Goal: Task Accomplishment & Management: Manage account settings

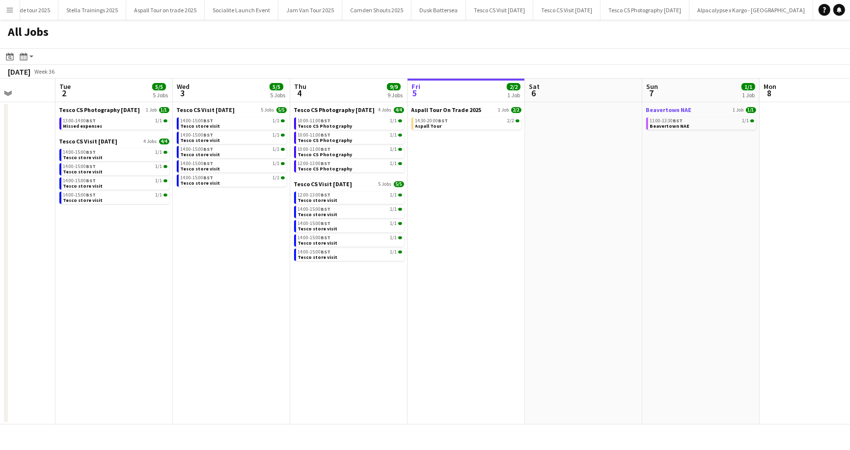
scroll to position [0, 311]
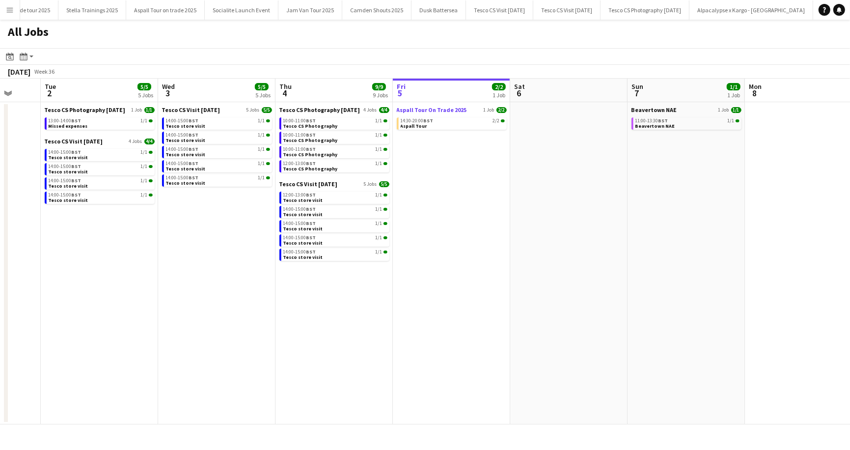
click at [418, 110] on span "Aspall Tour On Trade 2025" at bounding box center [432, 109] width 70 height 7
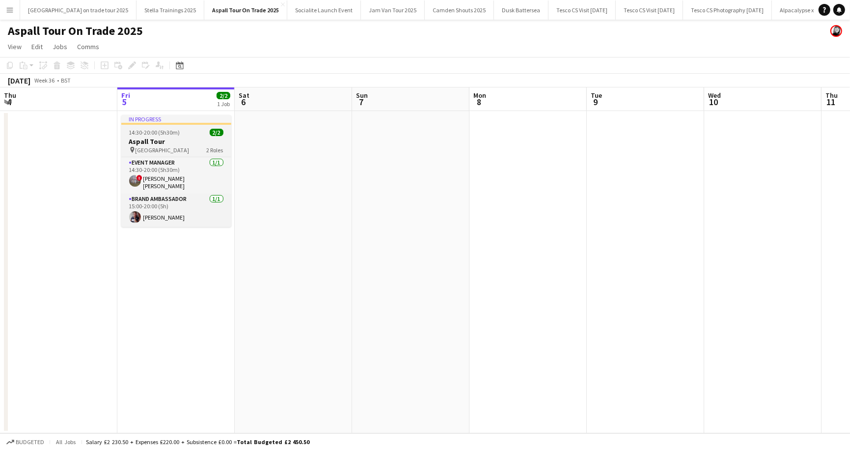
click at [158, 117] on div "In progress" at bounding box center [176, 119] width 110 height 8
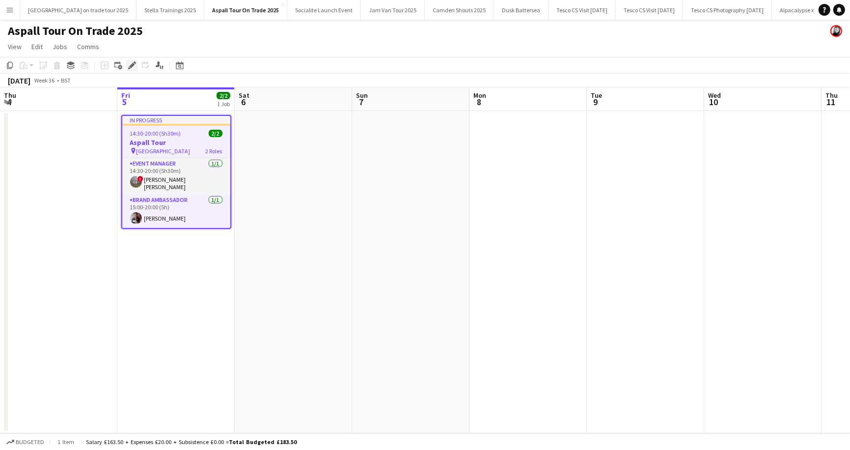
click at [133, 64] on icon at bounding box center [131, 65] width 5 height 5
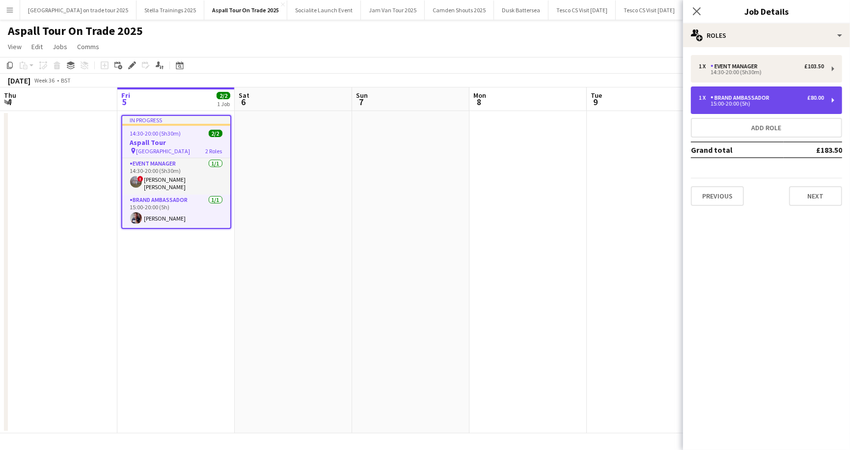
click at [714, 99] on div "Brand Ambassador" at bounding box center [742, 97] width 63 height 7
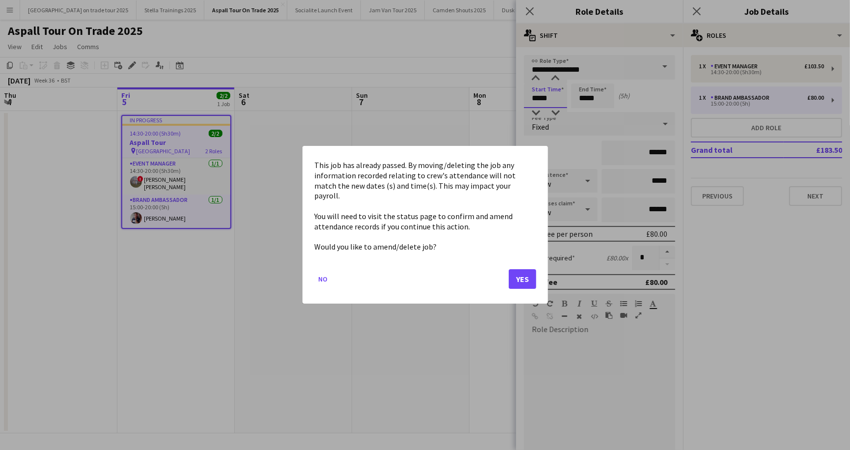
click at [540, 99] on body "Menu Boards Boards Boards All jobs Status Workforce Workforce My Workforce Recr…" at bounding box center [425, 225] width 850 height 450
click at [526, 274] on button "Yes" at bounding box center [523, 280] width 28 height 20
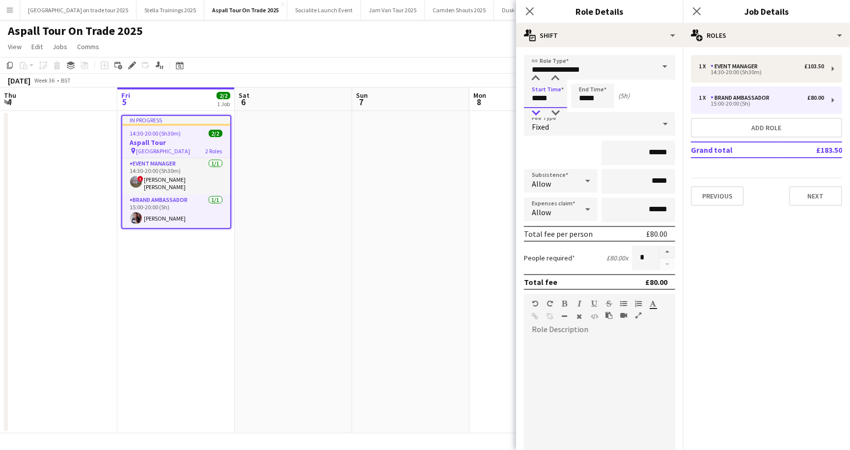
type input "*****"
click at [536, 112] on div at bounding box center [536, 113] width 20 height 10
click at [594, 96] on input "*****" at bounding box center [592, 96] width 43 height 25
click at [605, 80] on div at bounding box center [603, 79] width 20 height 10
type input "*****"
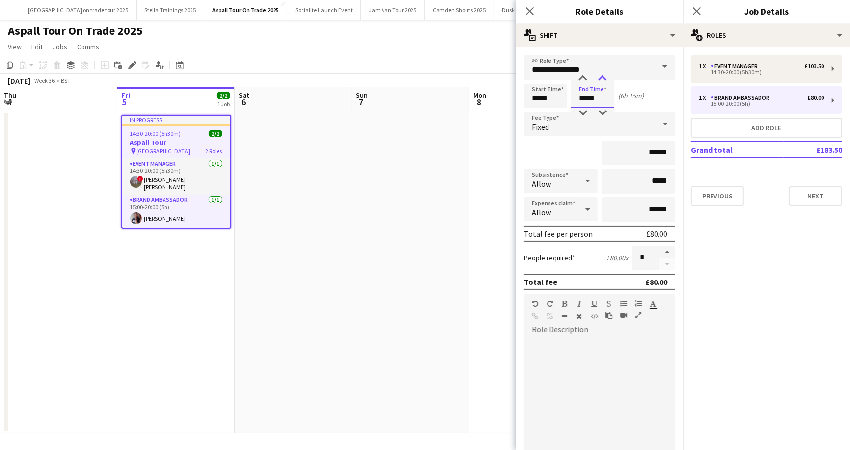
click at [605, 80] on div at bounding box center [603, 79] width 20 height 10
click at [653, 152] on input "******" at bounding box center [639, 152] width 74 height 25
click at [656, 152] on input "******" at bounding box center [639, 152] width 74 height 25
type input "**"
type input "******"
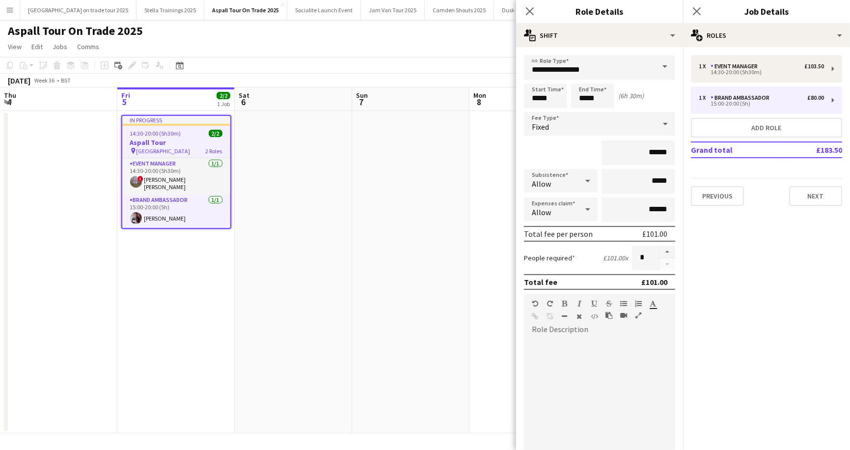
click at [570, 146] on div "******" at bounding box center [599, 152] width 151 height 25
click at [815, 197] on button "Next" at bounding box center [815, 196] width 53 height 20
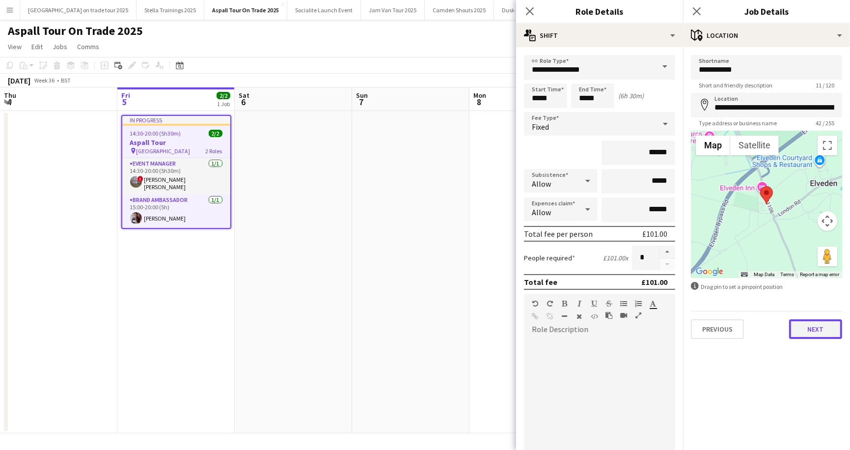
click at [815, 329] on button "Next" at bounding box center [815, 329] width 53 height 20
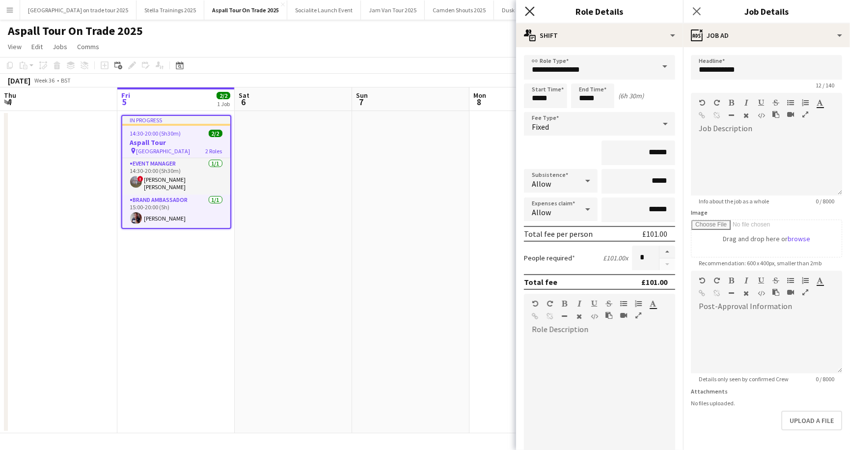
click at [530, 8] on icon "Close pop-in" at bounding box center [529, 10] width 9 height 9
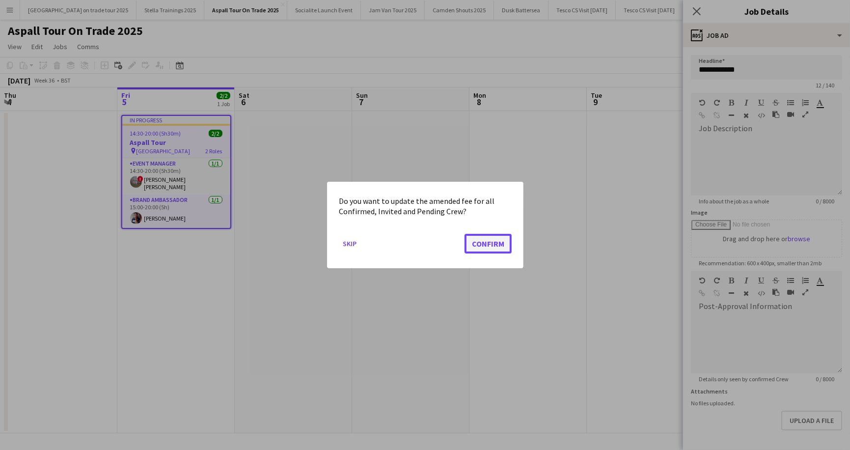
click at [494, 248] on button "Confirm" at bounding box center [488, 244] width 47 height 20
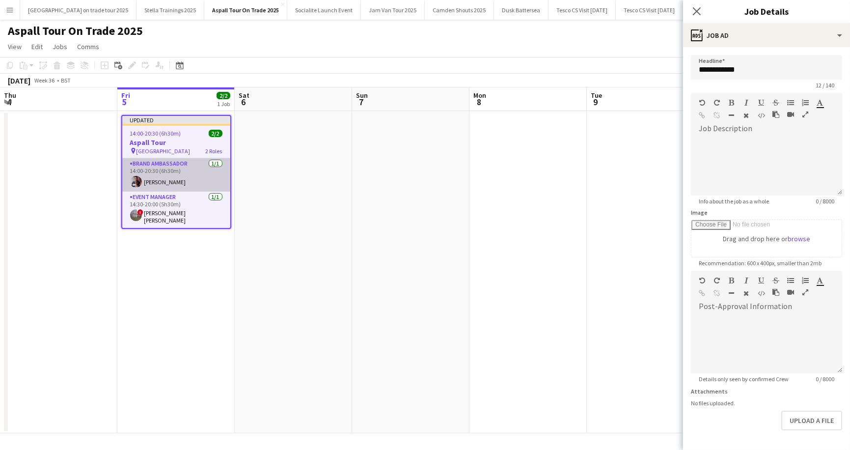
click at [169, 182] on app-card-role "Brand Ambassador [DATE] 14:00-20:30 (6h30m) [PERSON_NAME]" at bounding box center [176, 174] width 108 height 33
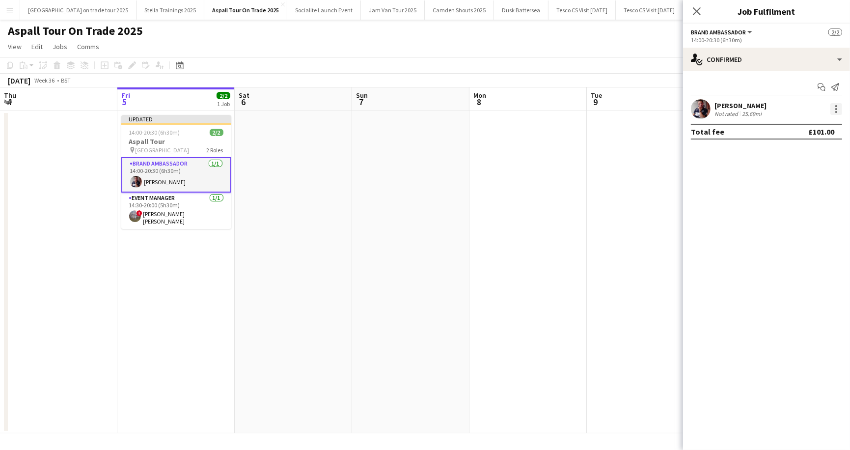
click at [834, 110] on div at bounding box center [837, 109] width 12 height 12
click at [809, 128] on span "Edit fee" at bounding box center [804, 127] width 61 height 9
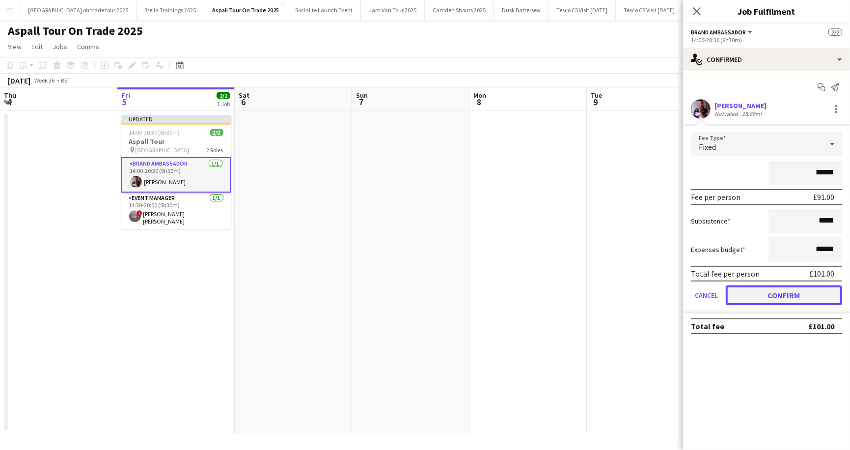
click at [750, 290] on button "Confirm" at bounding box center [784, 295] width 116 height 20
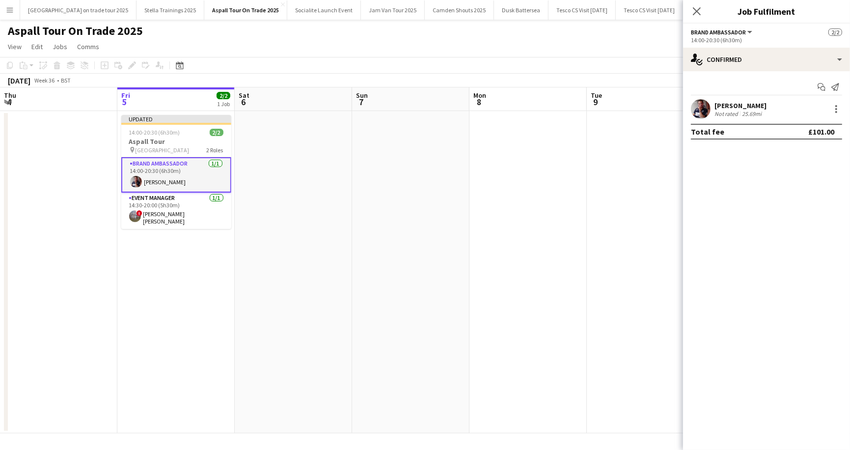
click at [581, 47] on app-page-menu "View Day view expanded Day view collapsed Month view Date picker Jump to [DATE]…" at bounding box center [425, 47] width 850 height 19
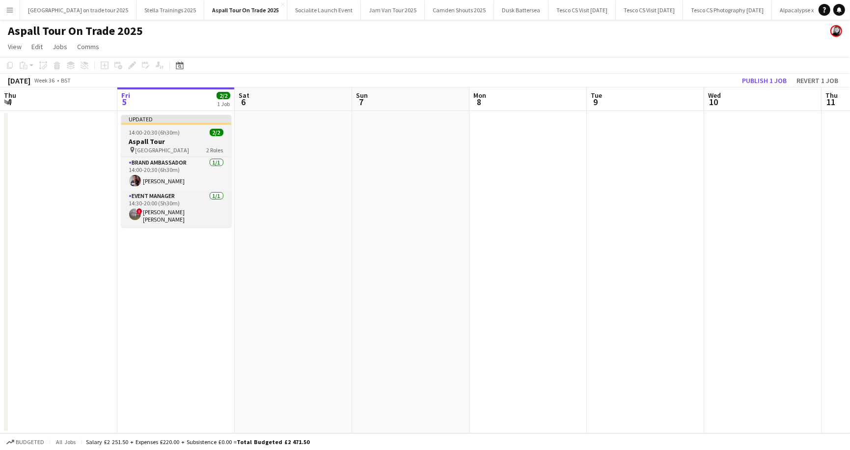
click at [160, 119] on div "Updated" at bounding box center [176, 119] width 110 height 8
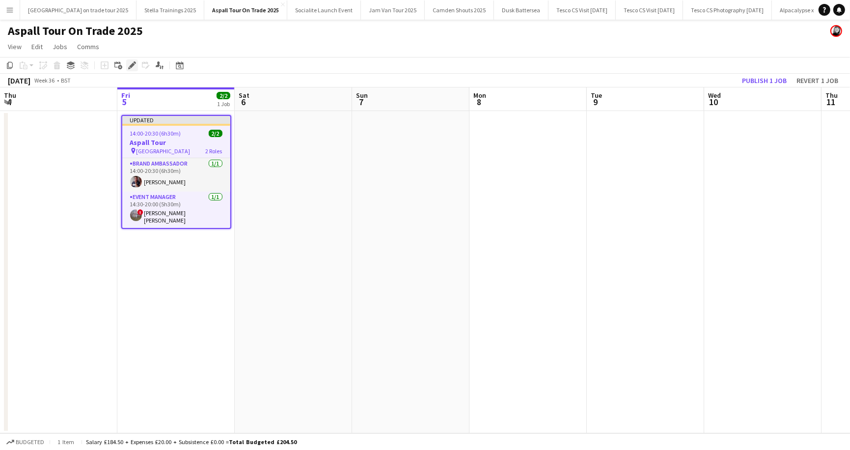
click at [133, 64] on icon at bounding box center [131, 65] width 5 height 5
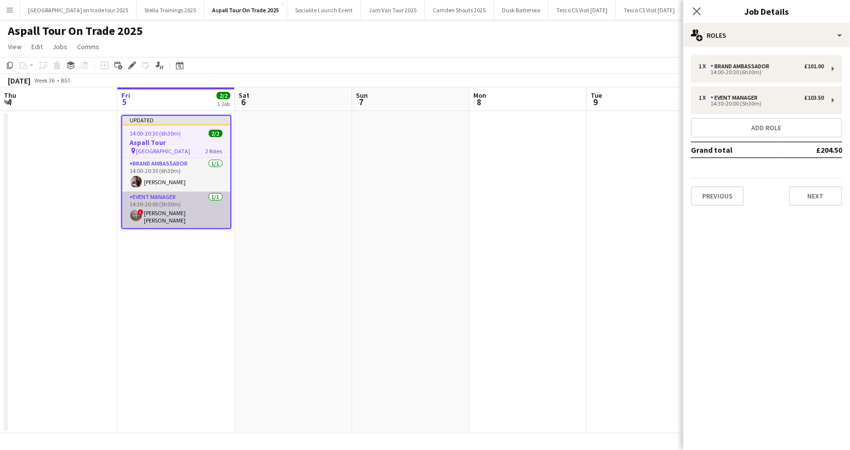
click at [169, 216] on app-card-role "Event Manager [DATE] 14:30-20:00 (5h30m) ! [PERSON_NAME] [PERSON_NAME]" at bounding box center [176, 210] width 108 height 36
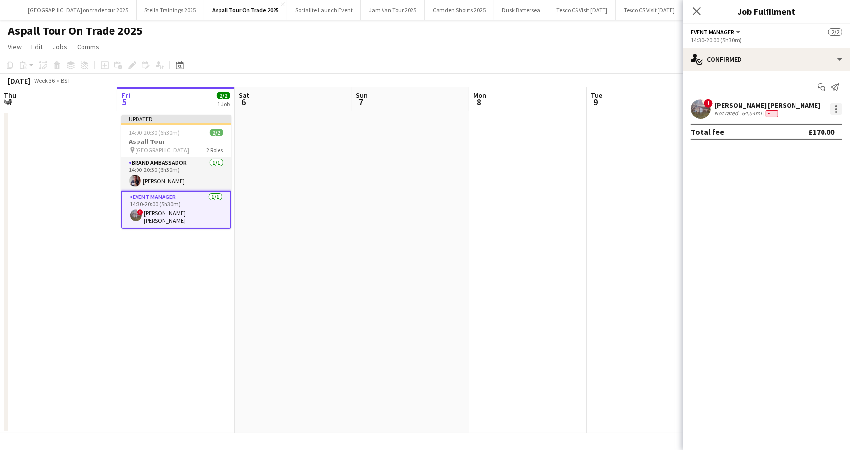
click at [837, 106] on div at bounding box center [837, 109] width 12 height 12
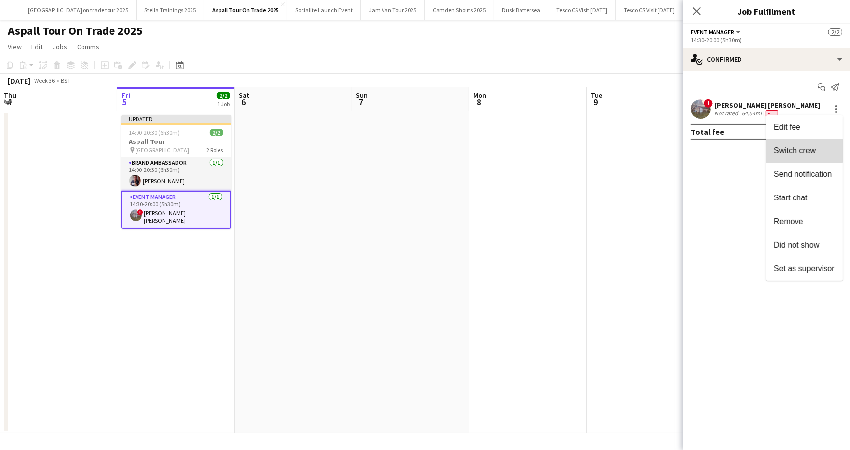
click at [804, 139] on button "Switch crew" at bounding box center [804, 151] width 77 height 24
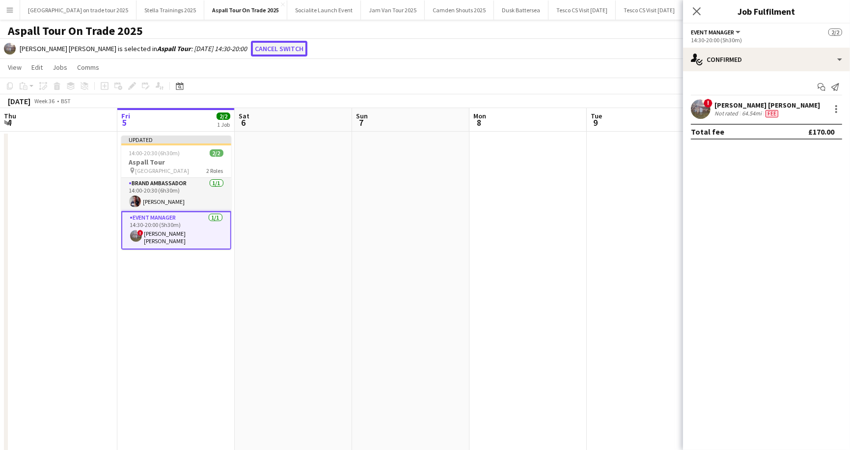
click at [270, 48] on button "Cancel switch" at bounding box center [279, 49] width 56 height 16
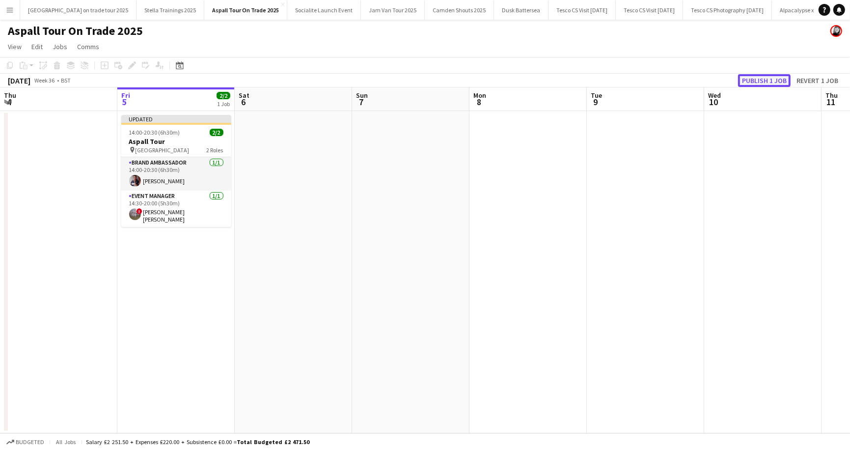
click at [768, 79] on button "Publish 1 job" at bounding box center [764, 80] width 53 height 13
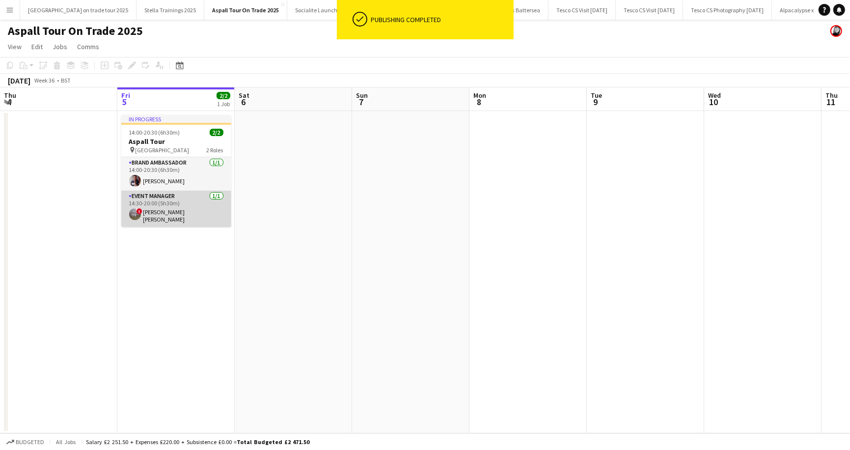
click at [184, 217] on app-card-role "Event Manager [DATE] 14:30-20:00 (5h30m) ! [PERSON_NAME] [PERSON_NAME]" at bounding box center [176, 209] width 110 height 36
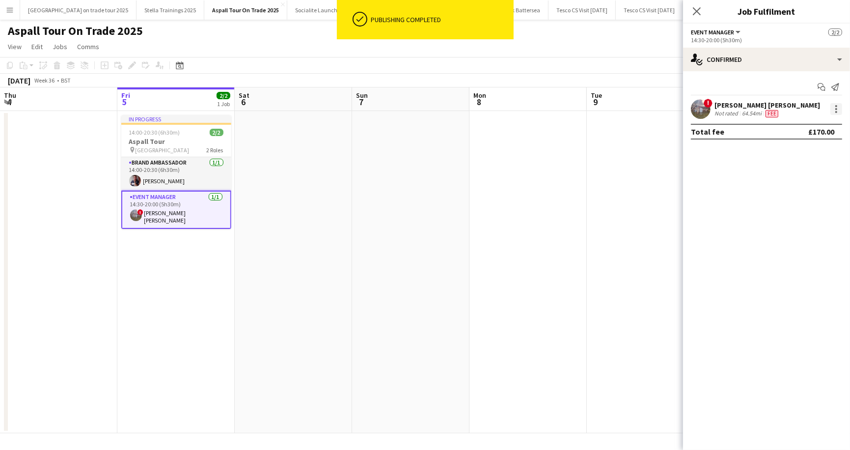
click at [838, 108] on div at bounding box center [837, 109] width 12 height 12
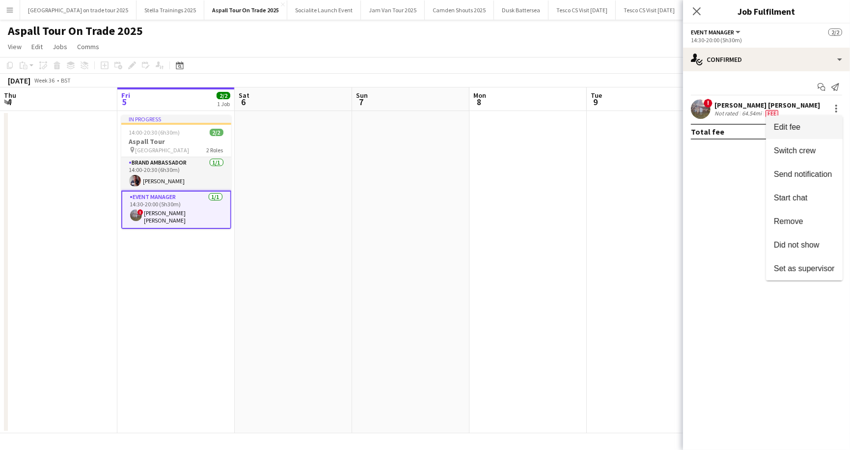
click at [820, 127] on span "Edit fee" at bounding box center [804, 127] width 61 height 9
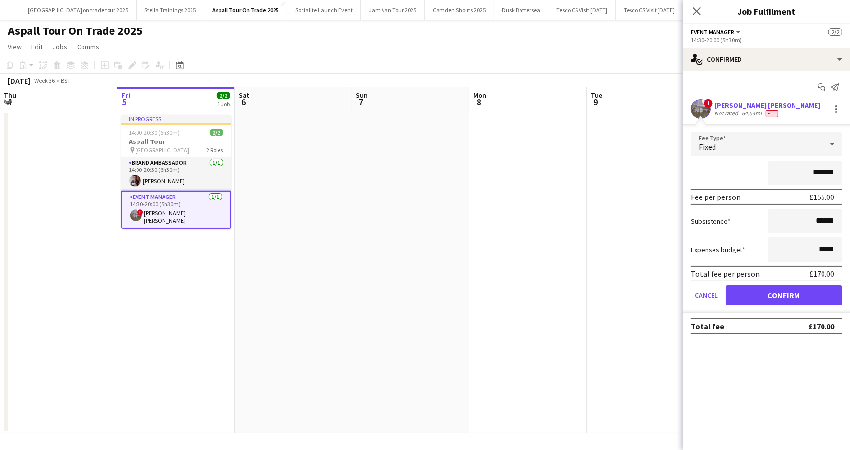
click at [642, 29] on div "Aspall Tour On Trade 2025" at bounding box center [425, 29] width 850 height 19
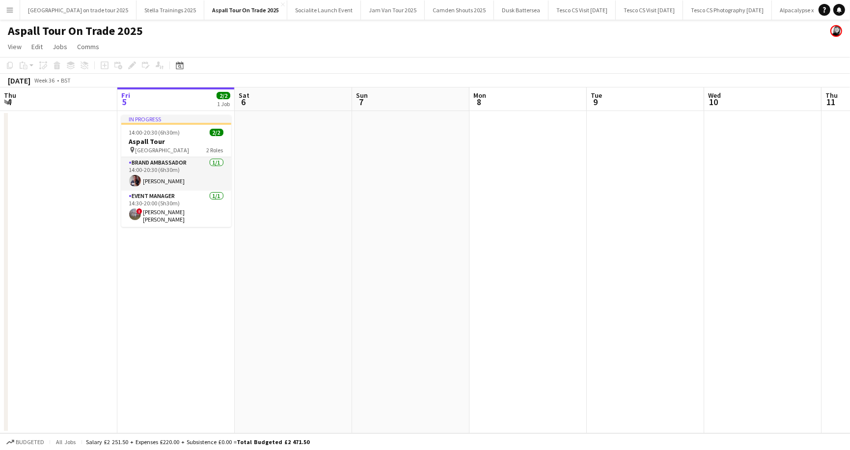
click at [165, 113] on app-date-cell "In progress 14:00-20:30 (6h30m) 2/2 Aspall Tour pin Elveden Inn 2 Roles Brand A…" at bounding box center [175, 272] width 117 height 322
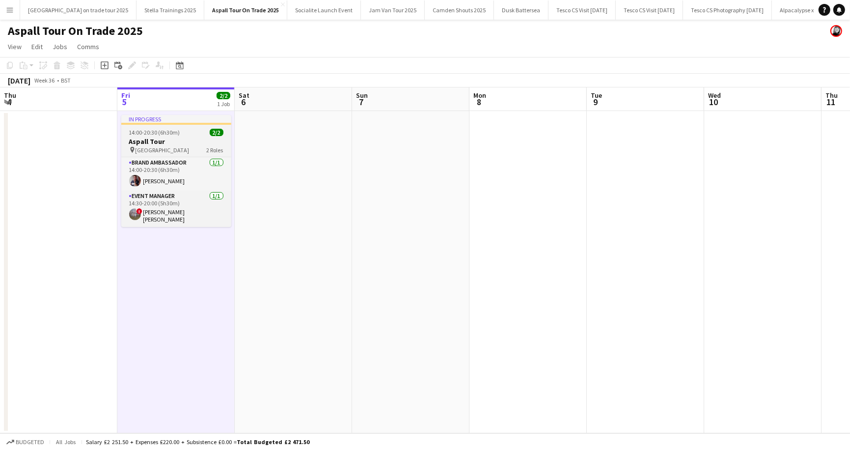
click at [142, 123] on div at bounding box center [176, 124] width 110 height 2
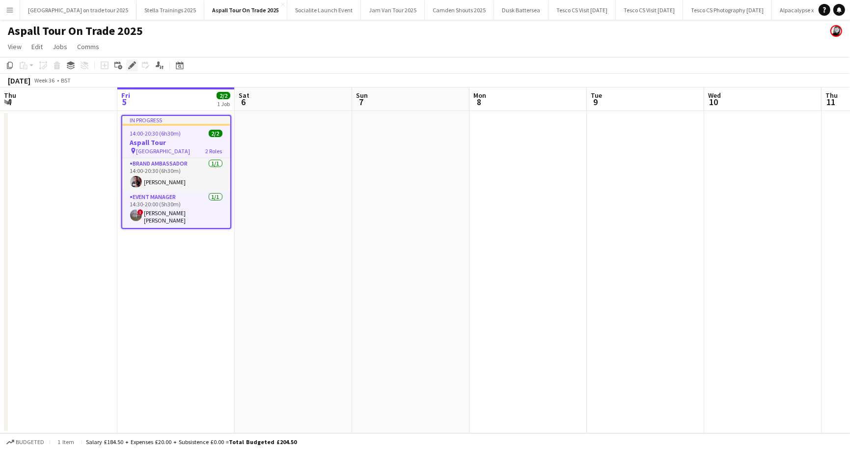
click at [131, 65] on icon at bounding box center [131, 65] width 5 height 5
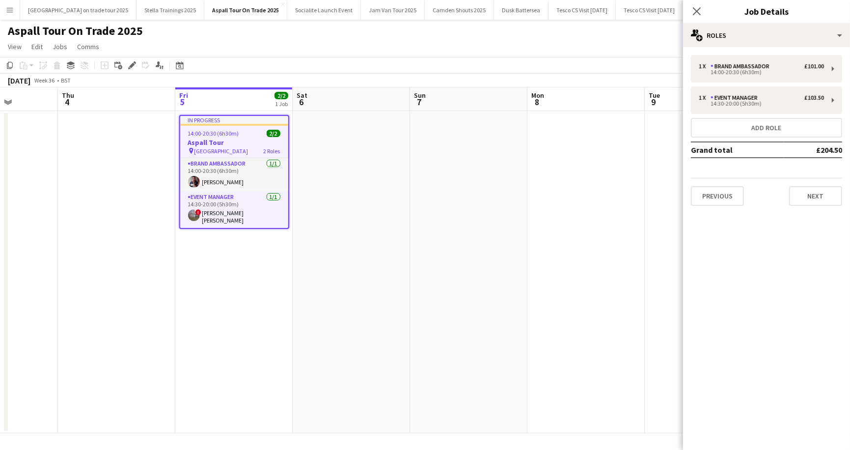
scroll to position [0, 434]
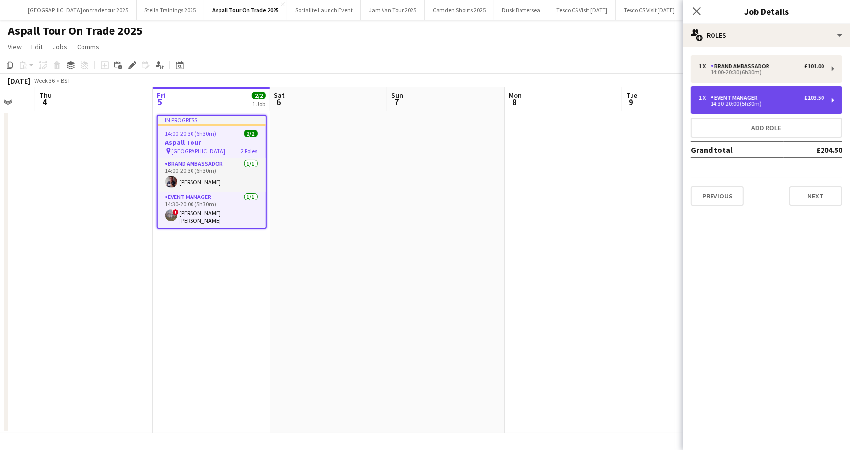
click at [734, 99] on div "Event Manager" at bounding box center [736, 97] width 51 height 7
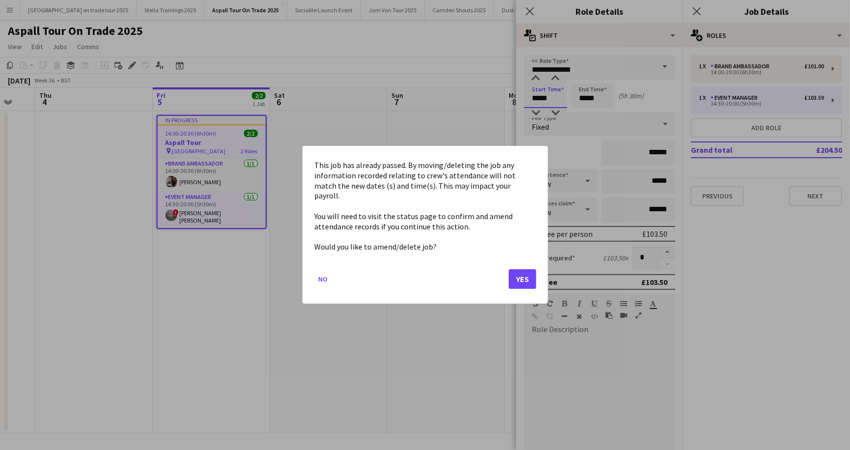
click at [540, 95] on body "Menu Boards Boards Boards All jobs Status Workforce Workforce My Workforce Recr…" at bounding box center [425, 225] width 850 height 450
click at [521, 270] on button "Yes" at bounding box center [523, 280] width 28 height 20
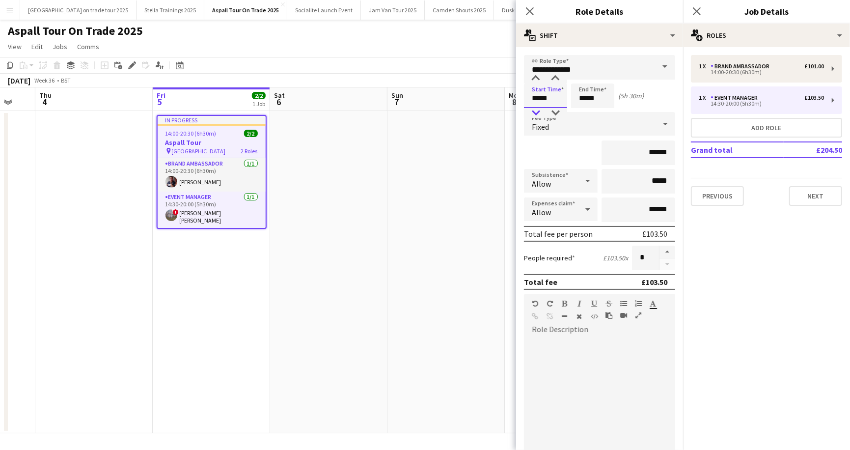
click at [539, 111] on div at bounding box center [536, 113] width 20 height 10
click at [535, 75] on div at bounding box center [536, 79] width 20 height 10
click at [558, 115] on div at bounding box center [556, 113] width 20 height 10
type input "*****"
click at [558, 115] on div at bounding box center [556, 113] width 20 height 10
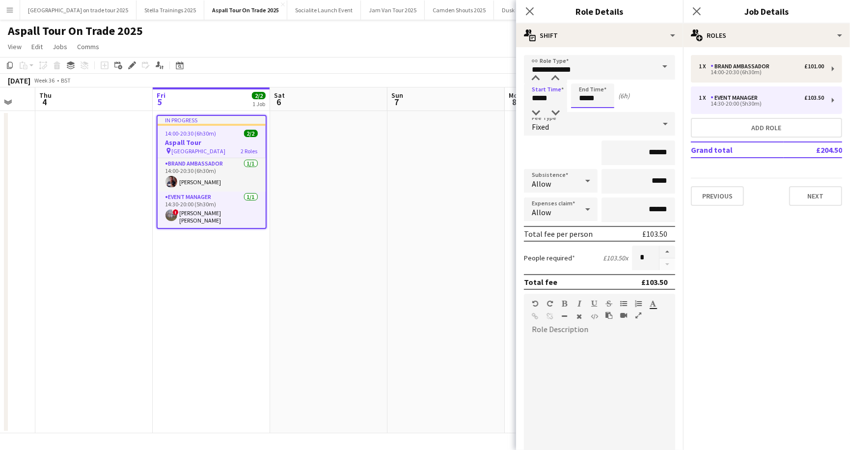
click at [591, 101] on input "*****" at bounding box center [592, 96] width 43 height 25
click at [601, 78] on div at bounding box center [603, 79] width 20 height 10
type input "*****"
click at [601, 78] on div at bounding box center [603, 79] width 20 height 10
click at [474, 62] on app-toolbar "Copy Paste Paste Command V Paste with crew Command Shift V Paste linked Job [GE…" at bounding box center [425, 65] width 850 height 17
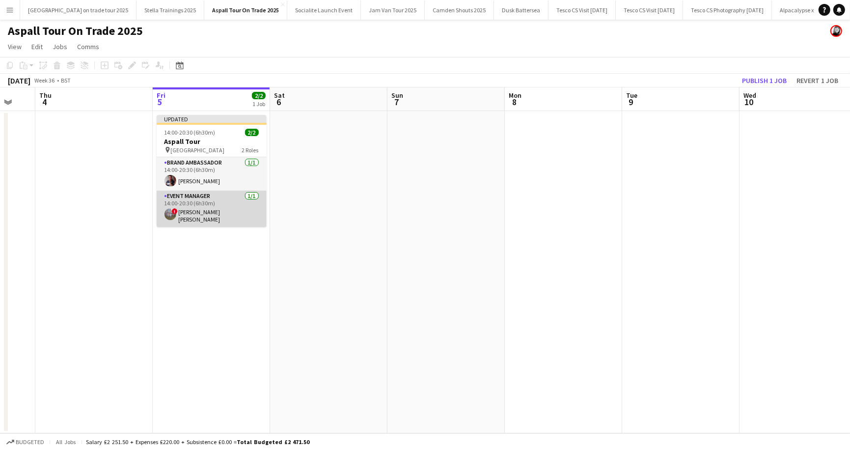
click at [222, 215] on app-card-role "Event Manager [DATE] 14:00-20:30 (6h30m) ! [PERSON_NAME] [PERSON_NAME]" at bounding box center [212, 209] width 110 height 36
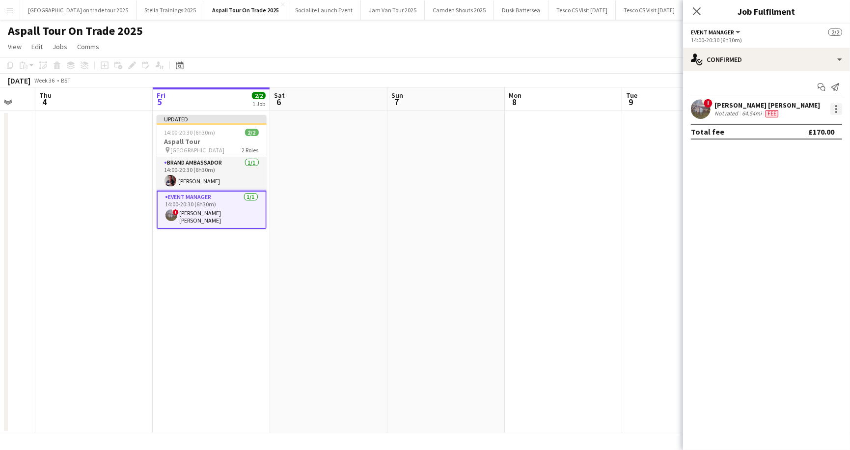
click at [838, 107] on div at bounding box center [837, 109] width 12 height 12
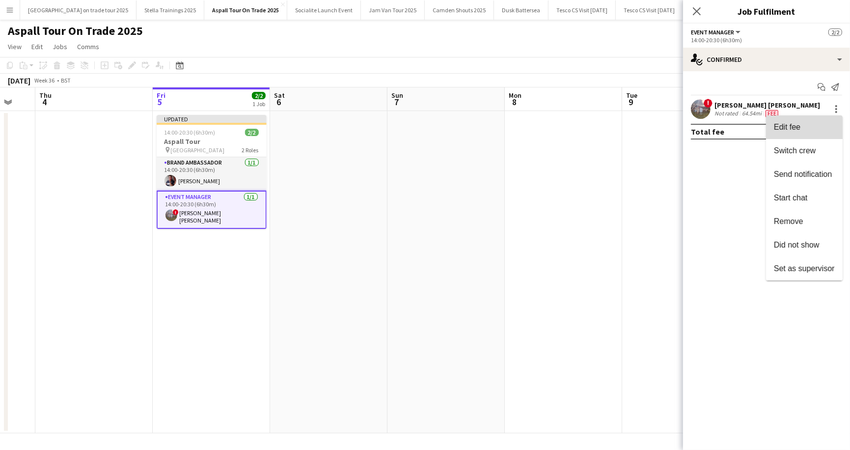
click at [808, 127] on span "Edit fee" at bounding box center [804, 127] width 61 height 9
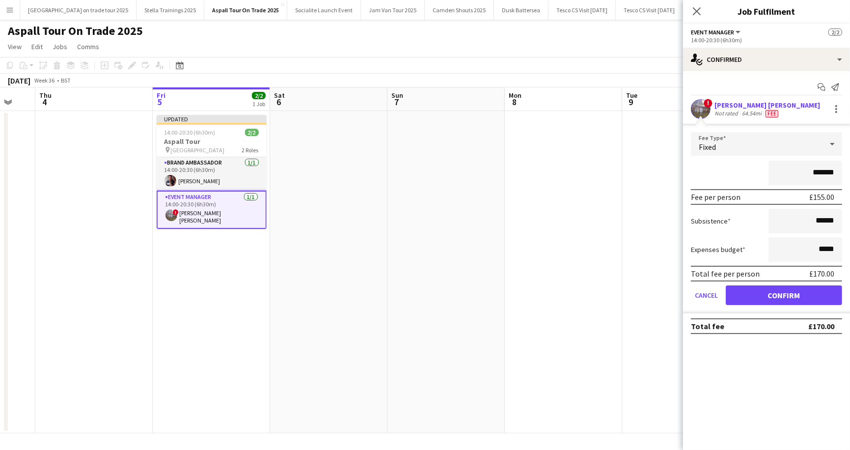
click at [649, 33] on div "Aspall Tour On Trade 2025" at bounding box center [425, 29] width 850 height 19
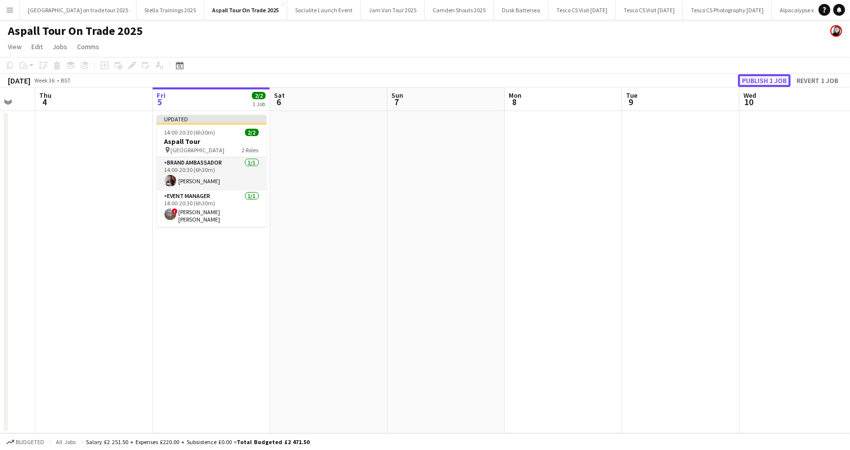
click at [768, 82] on button "Publish 1 job" at bounding box center [764, 80] width 53 height 13
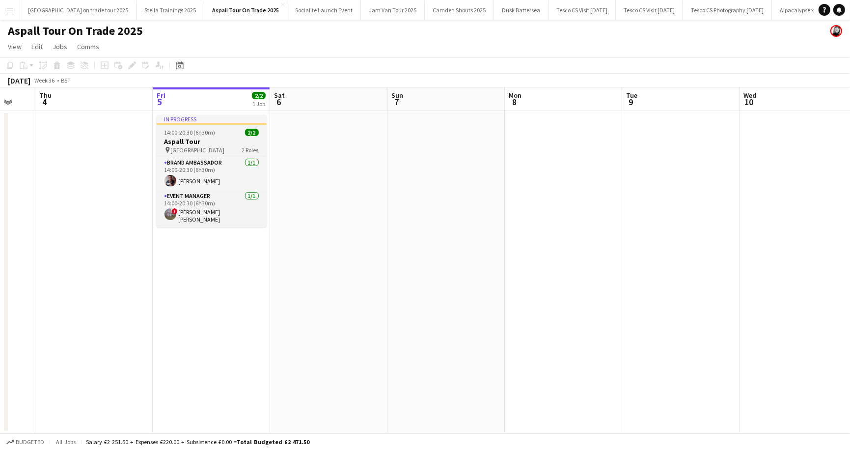
click at [195, 123] on div at bounding box center [212, 124] width 110 height 2
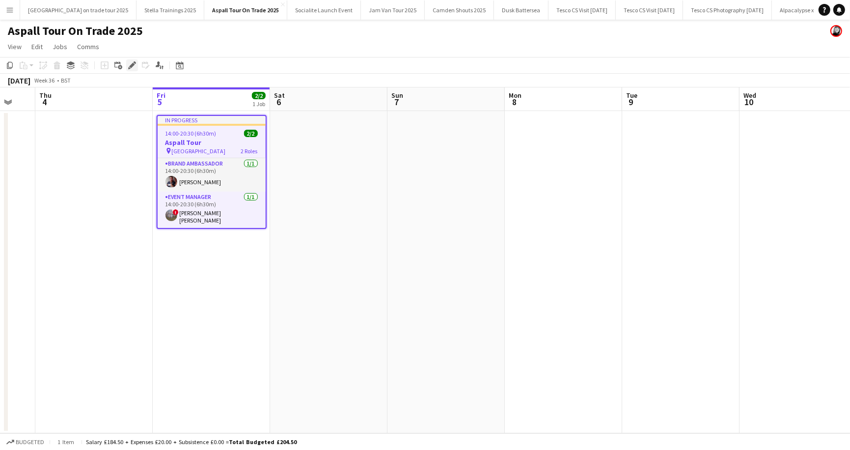
click at [131, 65] on icon at bounding box center [131, 65] width 5 height 5
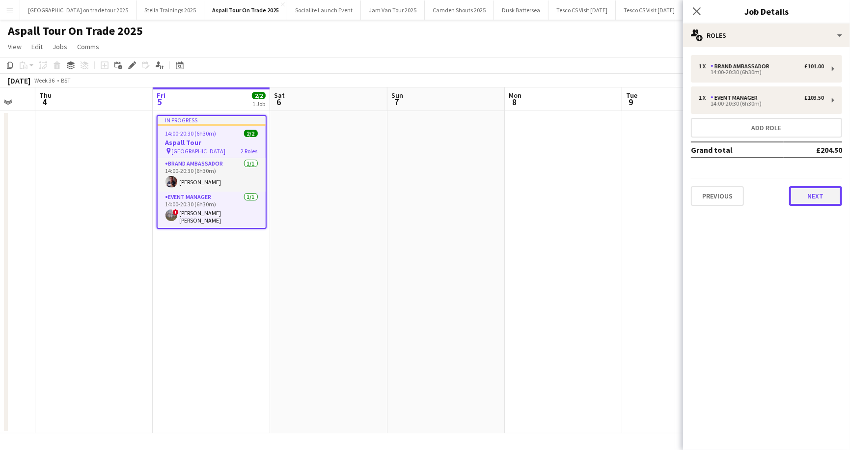
click at [804, 199] on button "Next" at bounding box center [815, 196] width 53 height 20
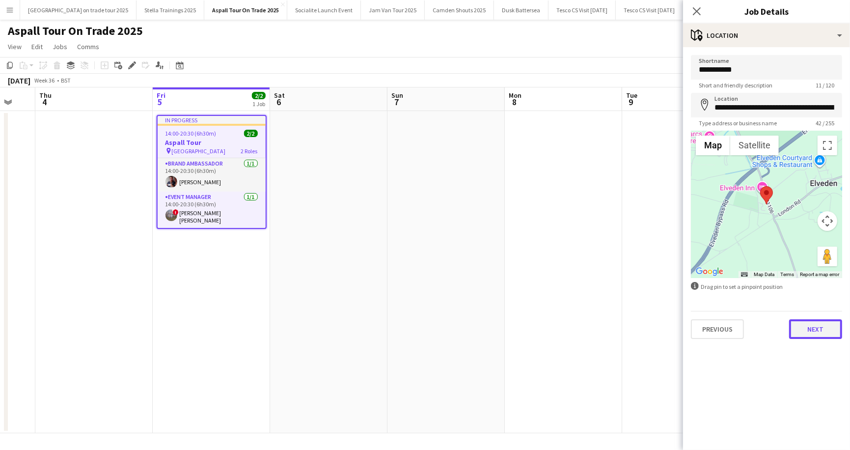
click at [830, 336] on button "Next" at bounding box center [815, 329] width 53 height 20
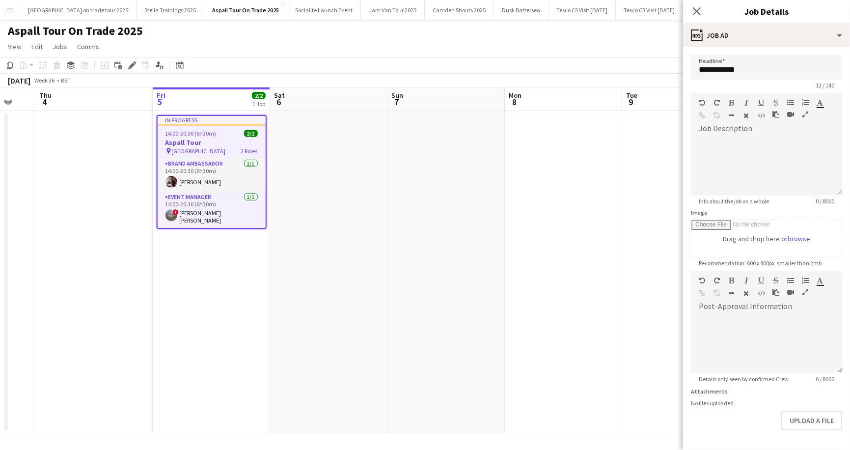
scroll to position [35, 0]
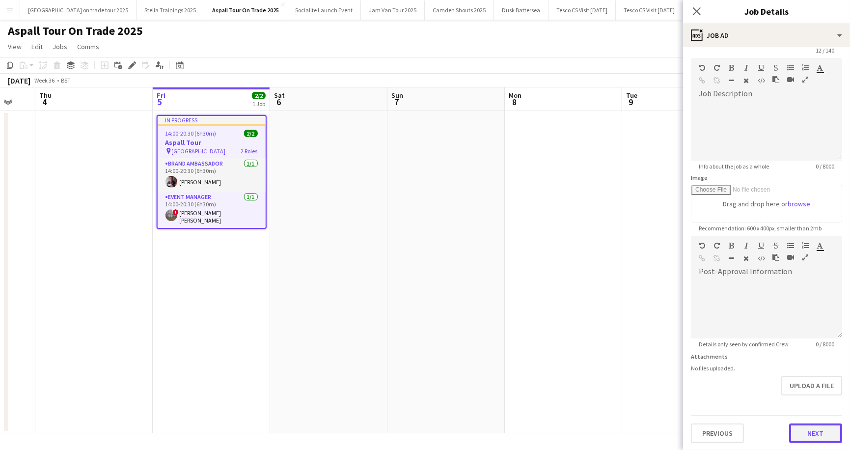
click at [812, 435] on button "Next" at bounding box center [815, 433] width 53 height 20
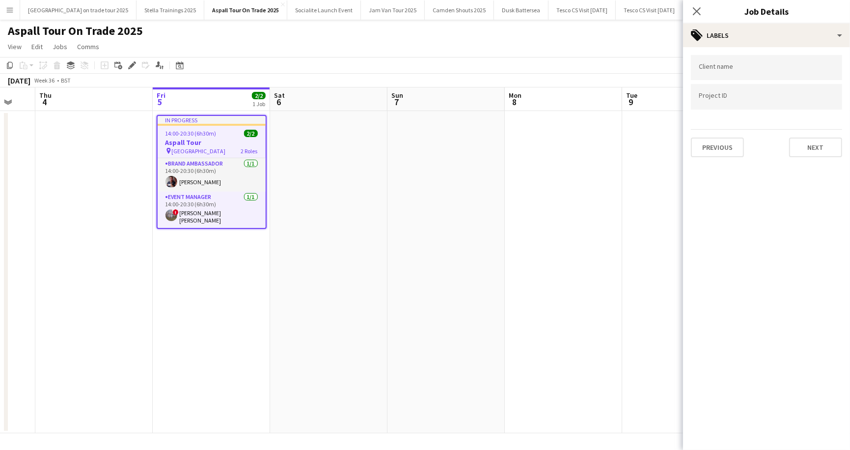
scroll to position [0, 0]
click at [832, 150] on button "Next" at bounding box center [815, 148] width 53 height 20
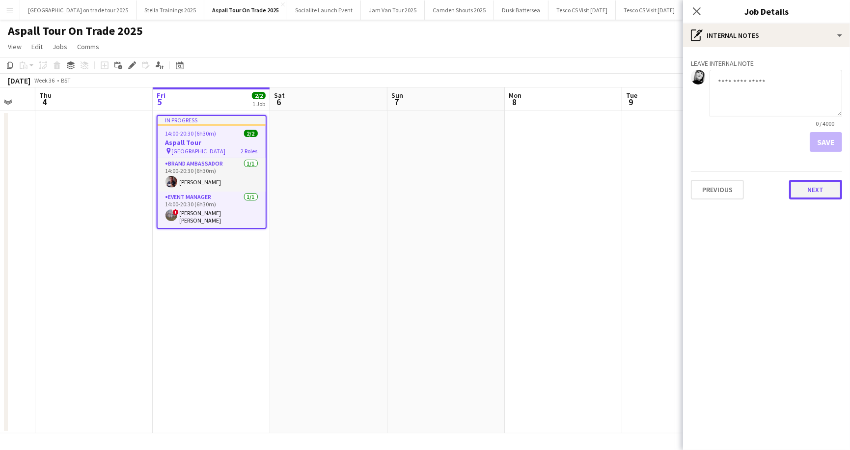
click at [819, 186] on button "Next" at bounding box center [815, 190] width 53 height 20
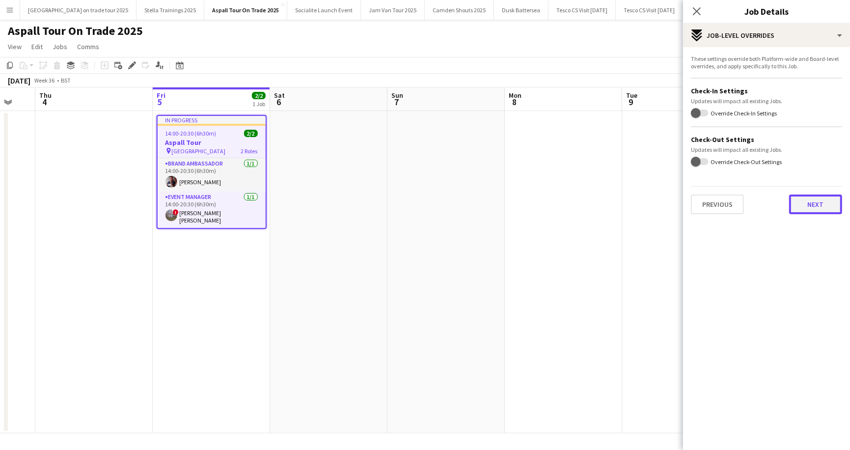
click at [816, 202] on button "Next" at bounding box center [815, 205] width 53 height 20
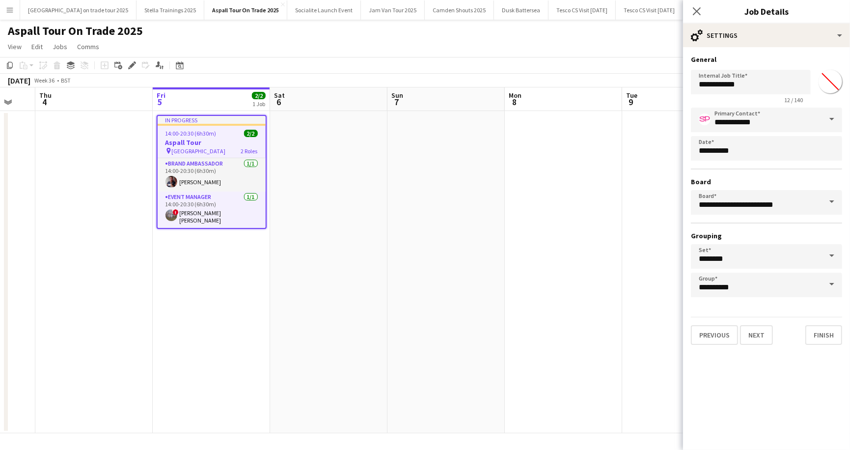
click at [604, 44] on app-page-menu "View Day view expanded Day view collapsed Month view Date picker Jump to [DATE]…" at bounding box center [425, 47] width 850 height 19
